Goal: Find specific page/section: Find specific page/section

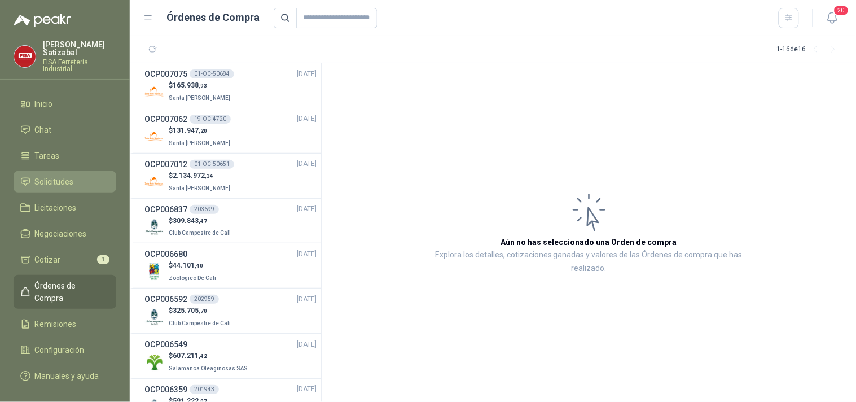
click at [59, 177] on span "Solicitudes" at bounding box center [54, 182] width 39 height 12
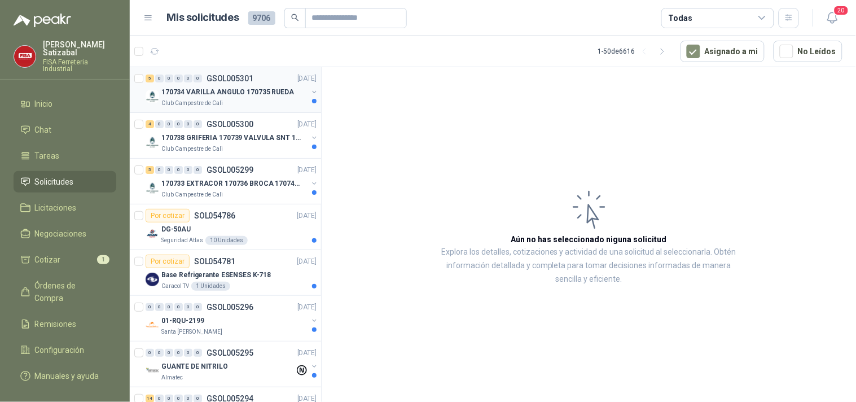
click at [257, 87] on p "170734 VARILLA ANGULO 170735 RUEDA" at bounding box center [227, 92] width 133 height 11
